Goal: Transaction & Acquisition: Book appointment/travel/reservation

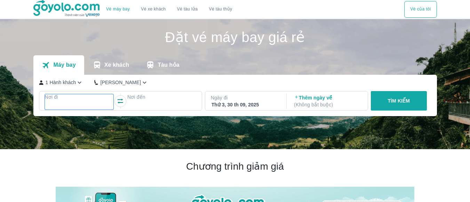
click at [82, 106] on div at bounding box center [79, 105] width 67 height 8
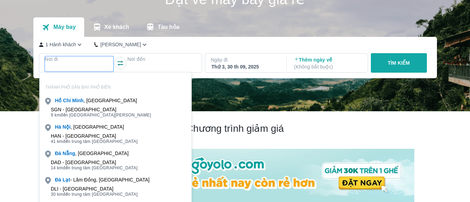
scroll to position [40, 0]
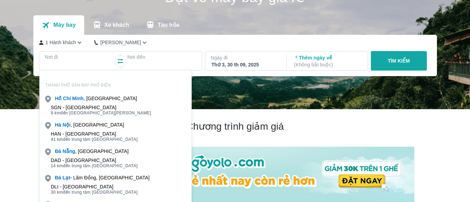
click at [92, 136] on div "HAN - [GEOGRAPHIC_DATA]" at bounding box center [94, 134] width 87 height 6
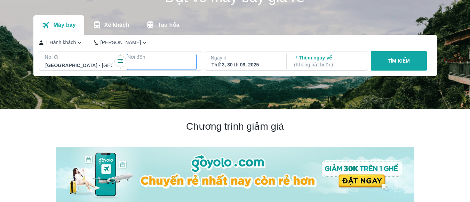
click at [161, 59] on p "Nơi đến" at bounding box center [161, 57] width 69 height 7
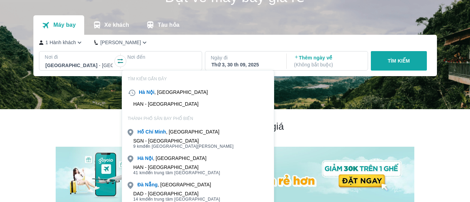
click at [156, 145] on span "9 km đến trung tâm [GEOGRAPHIC_DATA]" at bounding box center [183, 147] width 100 height 6
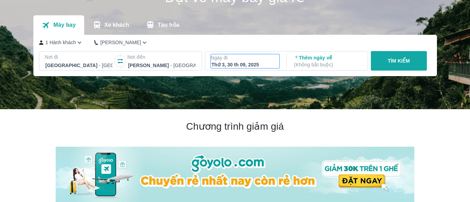
click at [250, 63] on div "Thứ 3, 30 th 09, 2025" at bounding box center [244, 64] width 67 height 7
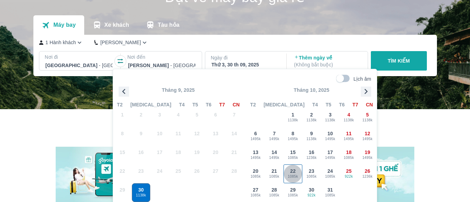
click at [292, 173] on span "22" at bounding box center [293, 171] width 6 height 7
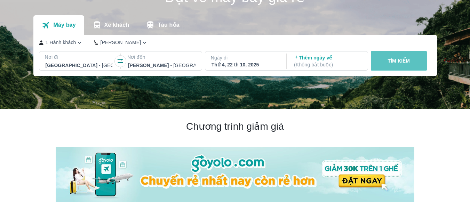
click at [415, 58] on button "TÌM KIẾM" at bounding box center [399, 60] width 56 height 19
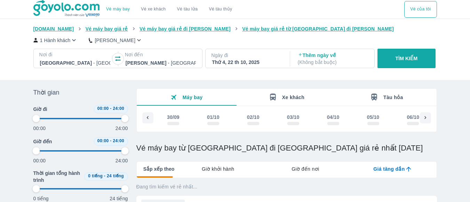
scroll to position [0, 707]
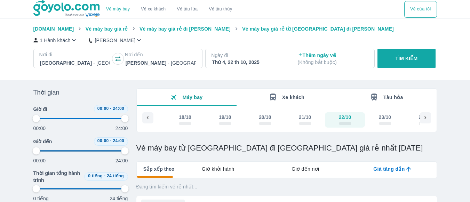
type input "97.9166666666667"
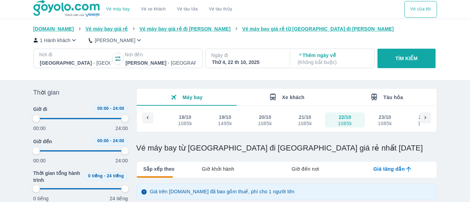
type input "97.9166666666667"
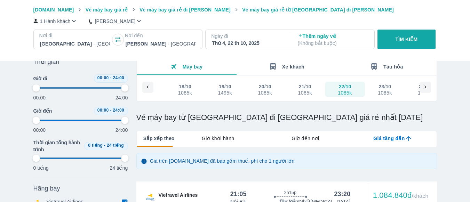
type input "97.9166666666667"
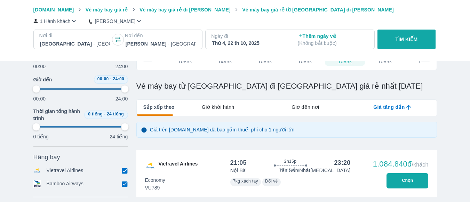
type input "97.9166666666667"
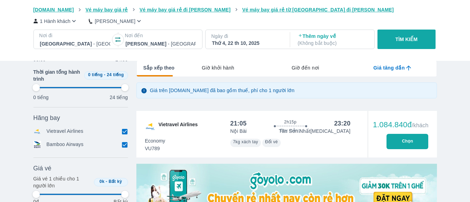
type input "97.9166666666667"
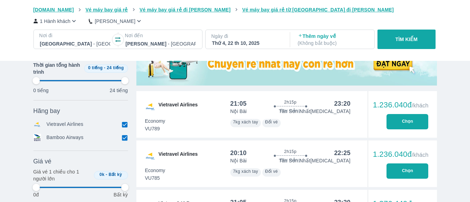
type input "97.9166666666667"
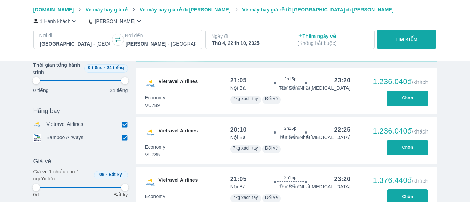
type input "97.9166666666667"
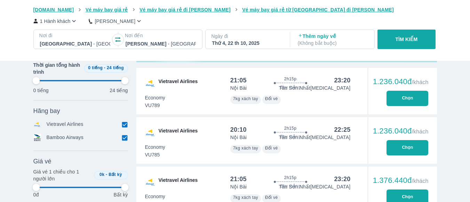
type input "97.9166666666667"
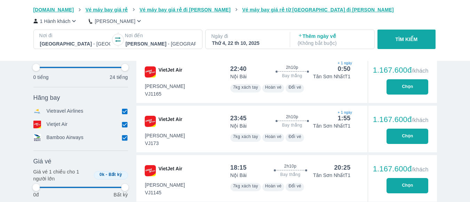
scroll to position [519, 0]
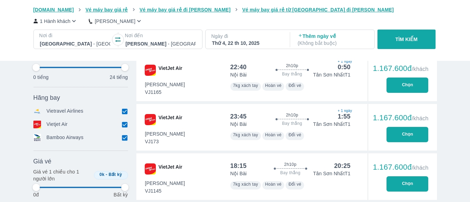
type input "97.9166666666667"
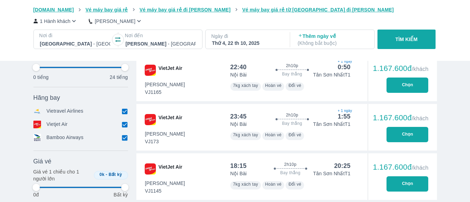
type input "97.9166666666667"
click at [127, 122] on icon at bounding box center [124, 124] width 7 height 7
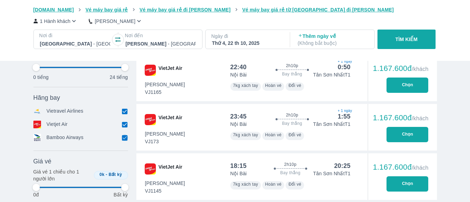
click at [123, 138] on input "checkbox" at bounding box center [125, 138] width 6 height 6
checkbox input "false"
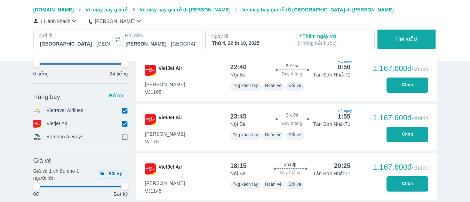
type input "97.9166666666667"
click at [123, 127] on input "checkbox" at bounding box center [125, 124] width 6 height 6
checkbox input "false"
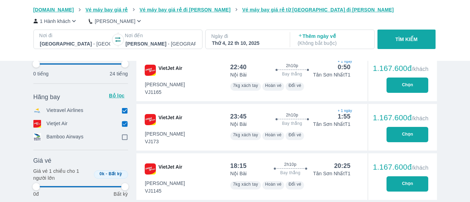
type input "97.9166666666667"
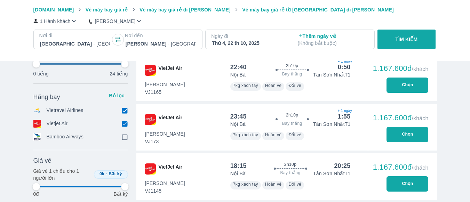
type input "97.9166666666667"
checkbox input "true"
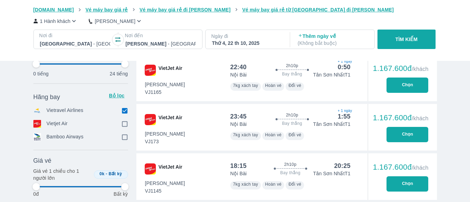
type input "97.9166666666667"
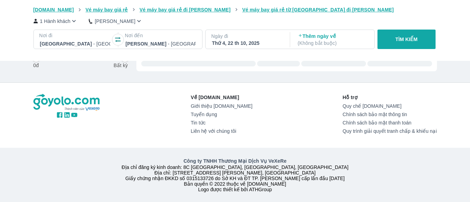
type input "97.9166666666667"
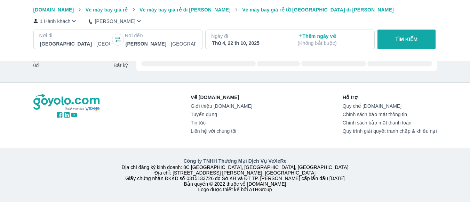
type input "97.9166666666667"
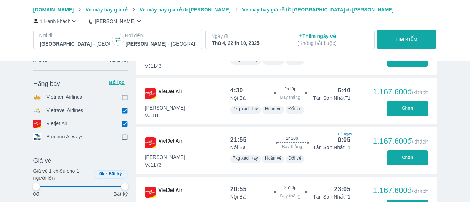
type input "97.9166666666667"
checkbox input "false"
type input "97.9166666666667"
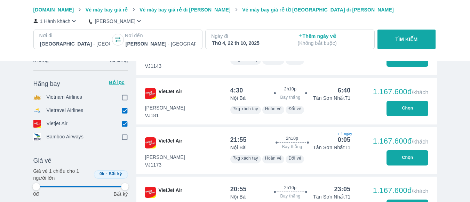
type input "97.9166666666667"
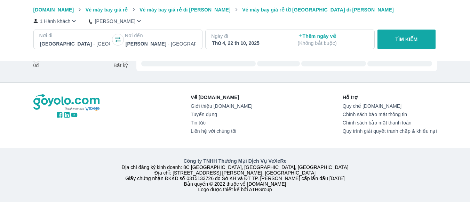
type input "97.9166666666667"
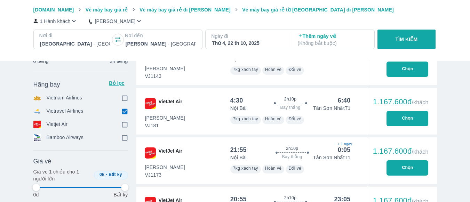
type input "97.9166666666667"
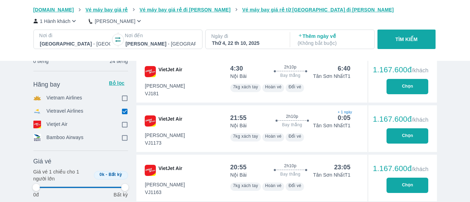
type input "97.9166666666667"
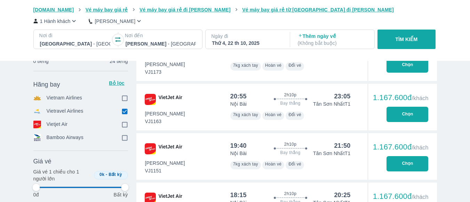
type input "97.9166666666667"
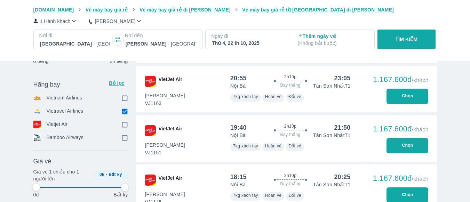
type input "97.9166666666667"
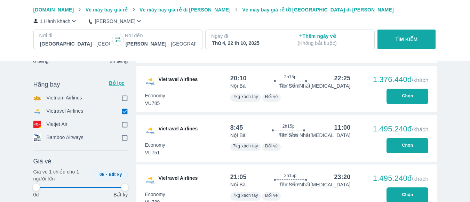
type input "97.9166666666667"
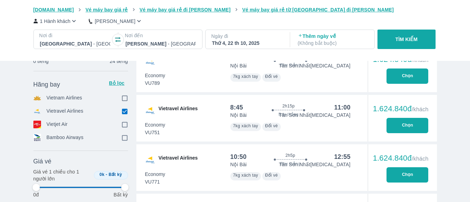
type input "97.9166666666667"
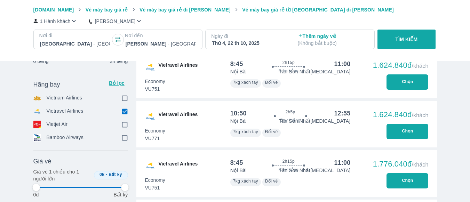
scroll to position [721, 0]
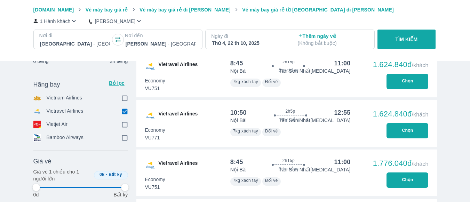
type input "97.9166666666667"
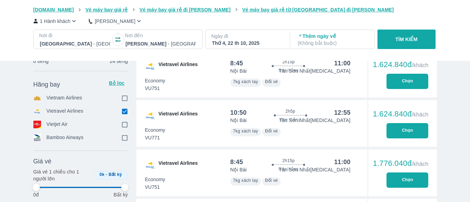
type input "97.9166666666667"
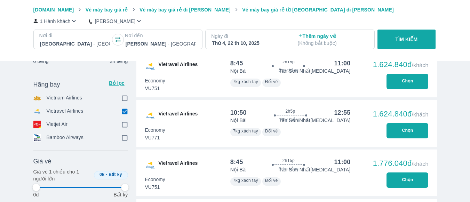
type input "97.9166666666667"
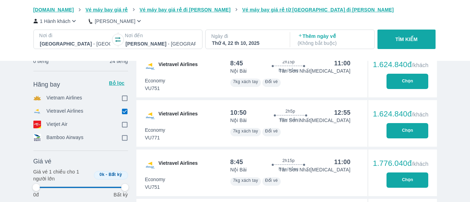
type input "97.9166666666667"
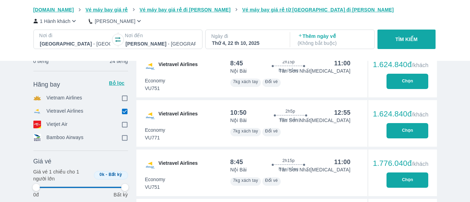
type input "97.9166666666667"
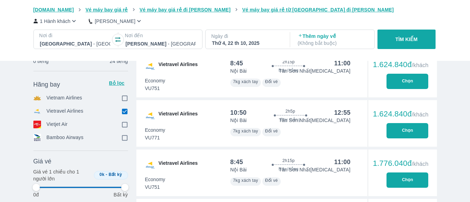
type input "97.9166666666667"
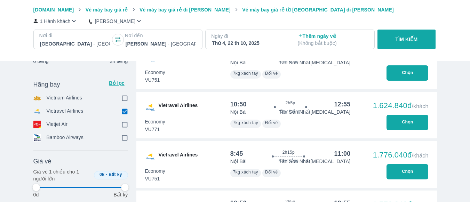
scroll to position [729, 0]
type input "97.9166666666667"
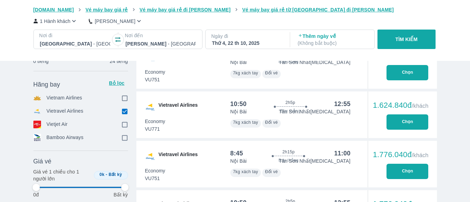
type input "97.9166666666667"
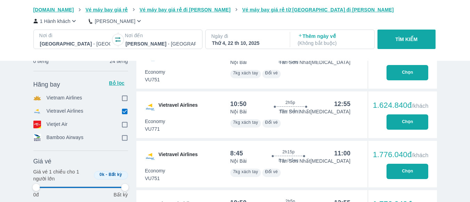
type input "97.9166666666667"
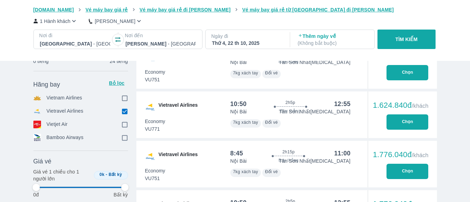
type input "97.9166666666667"
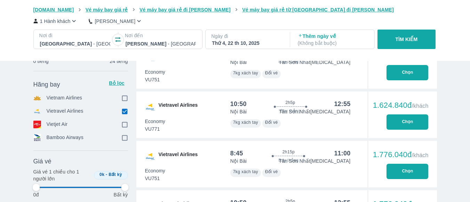
type input "97.9166666666667"
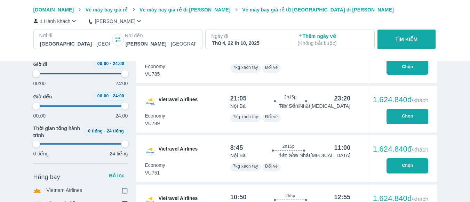
type input "97.9166666666667"
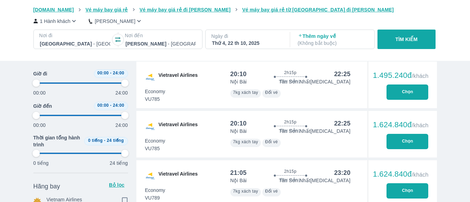
type input "97.9166666666667"
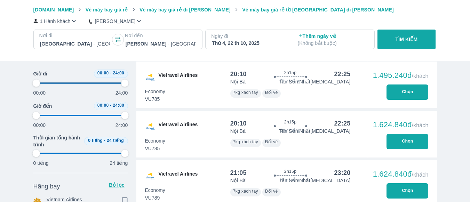
type input "97.9166666666667"
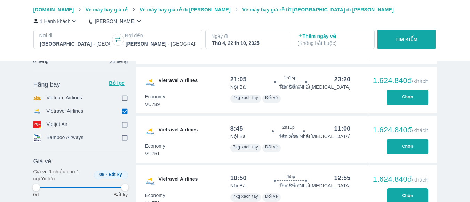
type input "97.9166666666667"
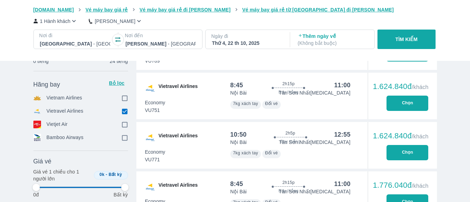
scroll to position [699, 0]
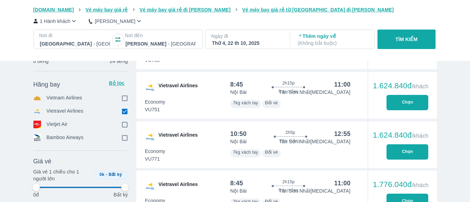
type input "97.9166666666667"
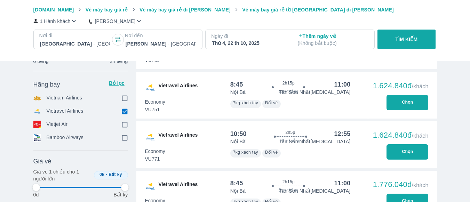
type input "97.9166666666667"
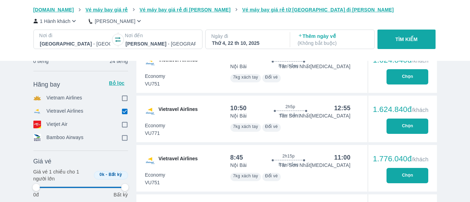
scroll to position [731, 0]
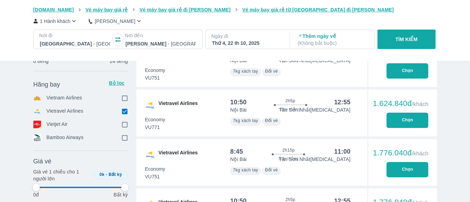
type input "97.9166666666667"
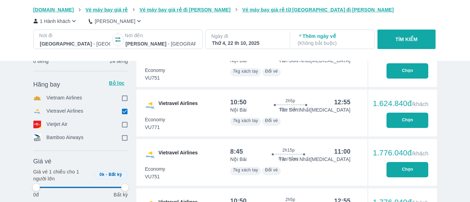
type input "97.9166666666667"
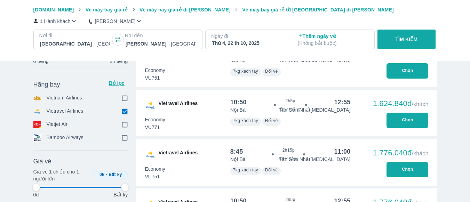
type input "97.9166666666667"
click at [400, 118] on button "Chọn" at bounding box center [407, 120] width 42 height 15
type input "97.9166666666667"
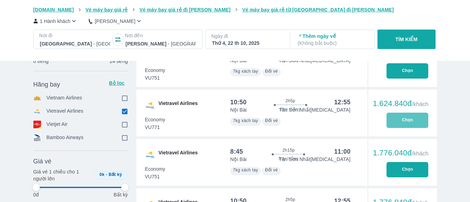
type input "97.9166666666667"
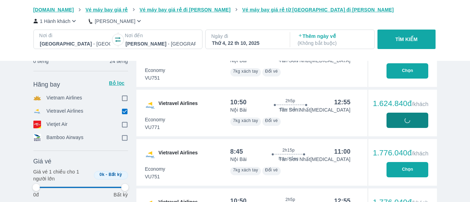
type input "97.9166666666667"
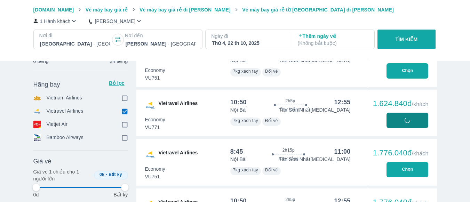
type input "97.9166666666667"
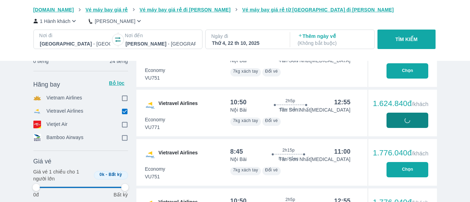
type input "97.9166666666667"
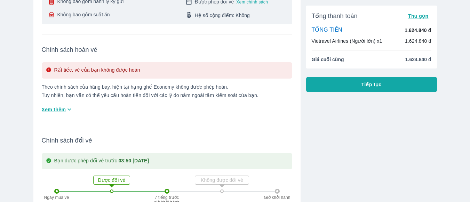
scroll to position [168, 0]
click at [56, 105] on span "Xem thêm" at bounding box center [54, 108] width 24 height 7
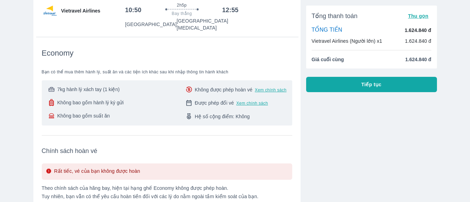
scroll to position [0, 0]
